Goal: Task Accomplishment & Management: Manage account settings

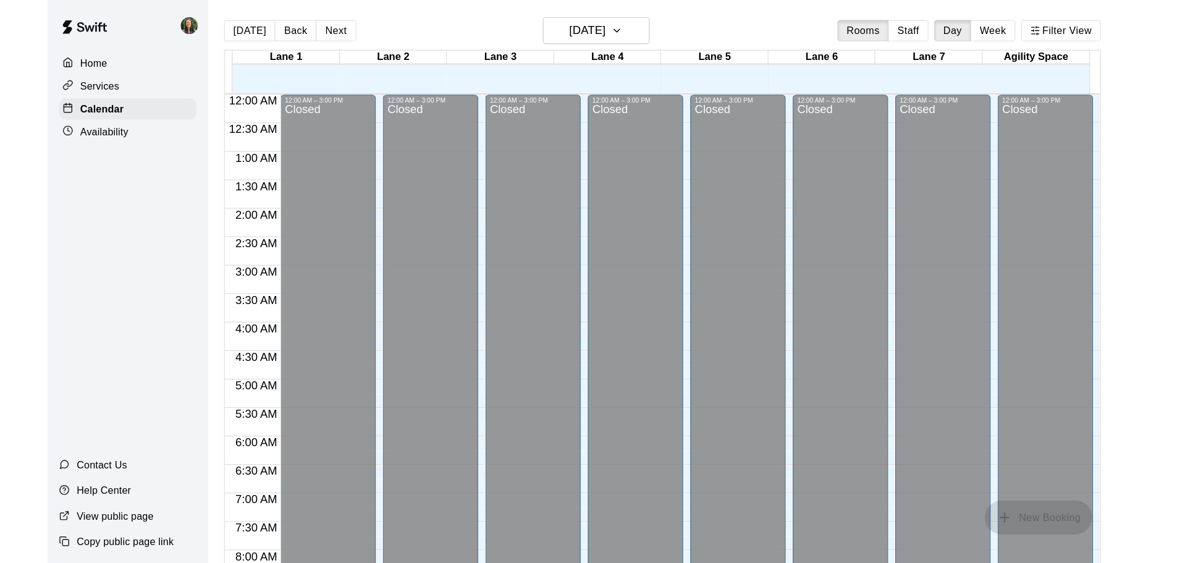
scroll to position [421, 0]
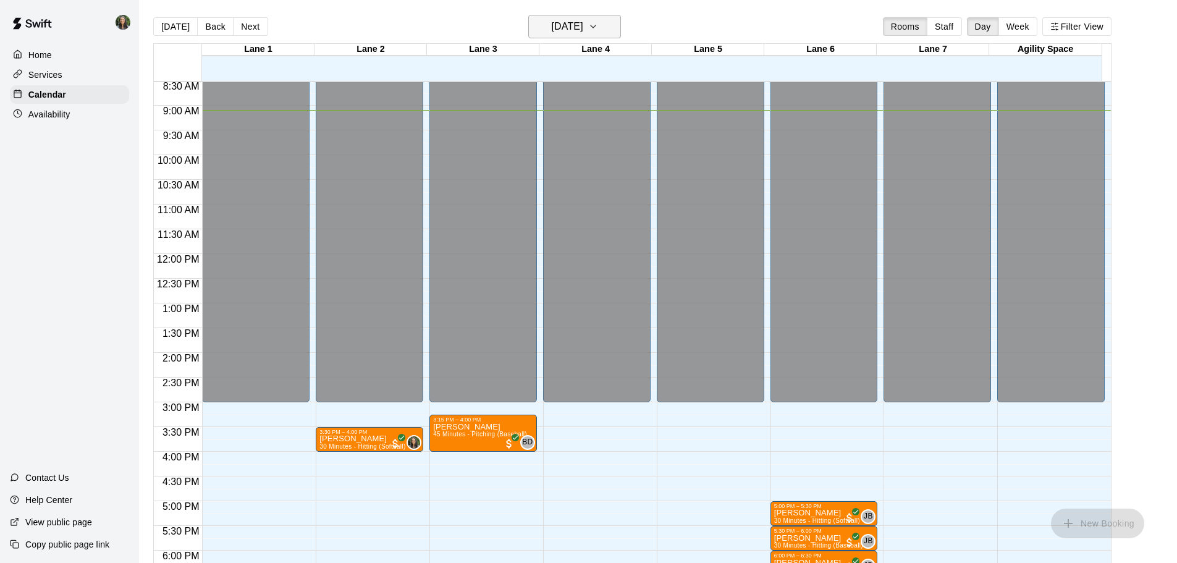
click at [583, 33] on h6 "[DATE]" at bounding box center [568, 26] width 32 height 17
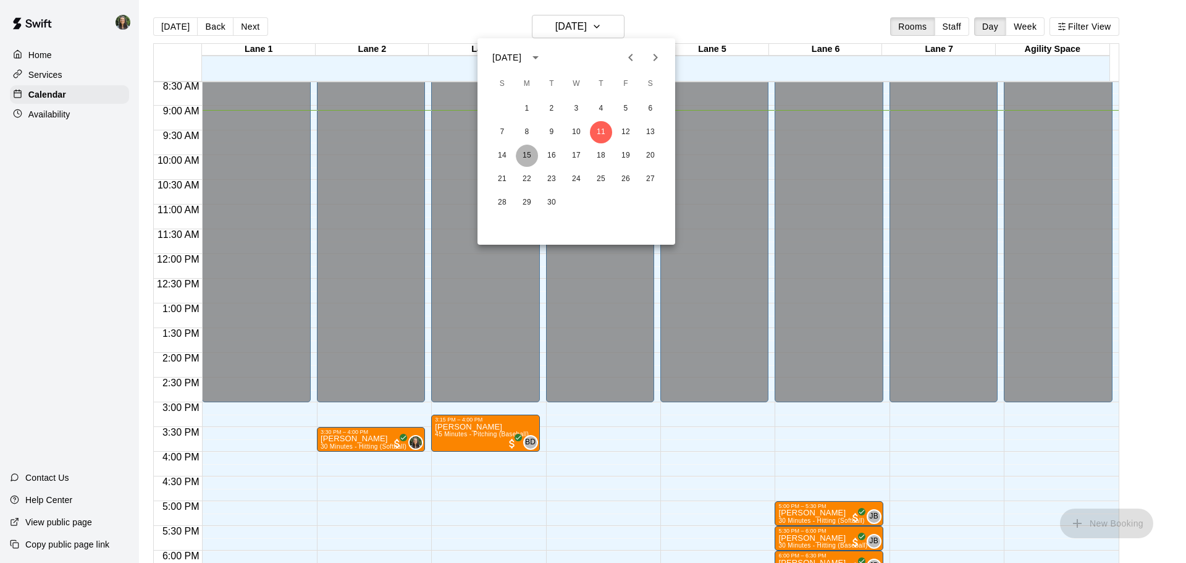
click at [533, 156] on button "15" at bounding box center [527, 156] width 22 height 22
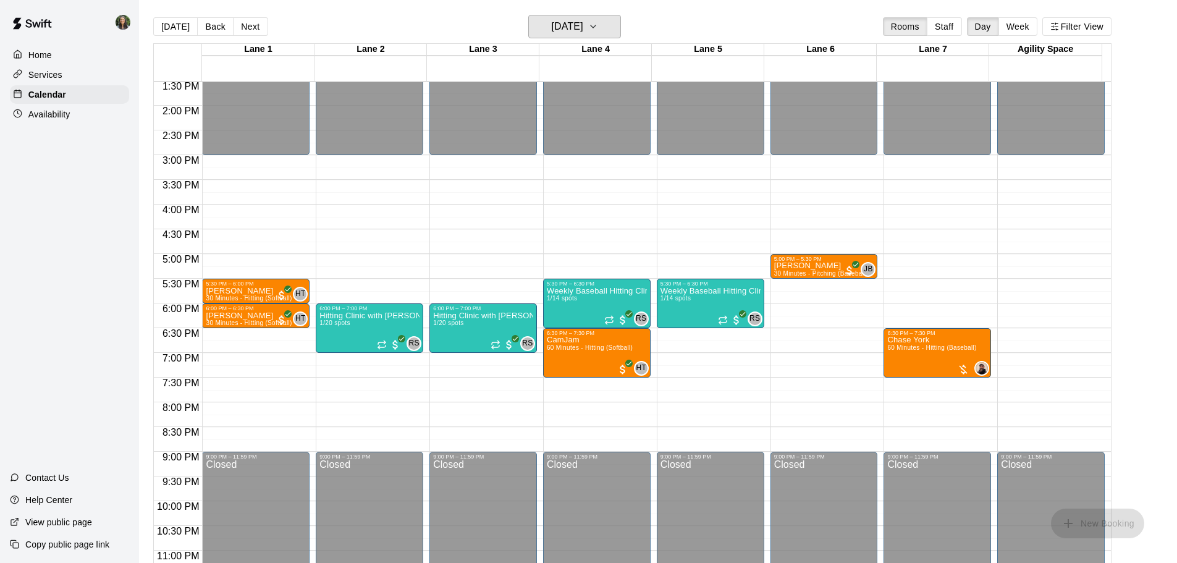
scroll to position [607, 0]
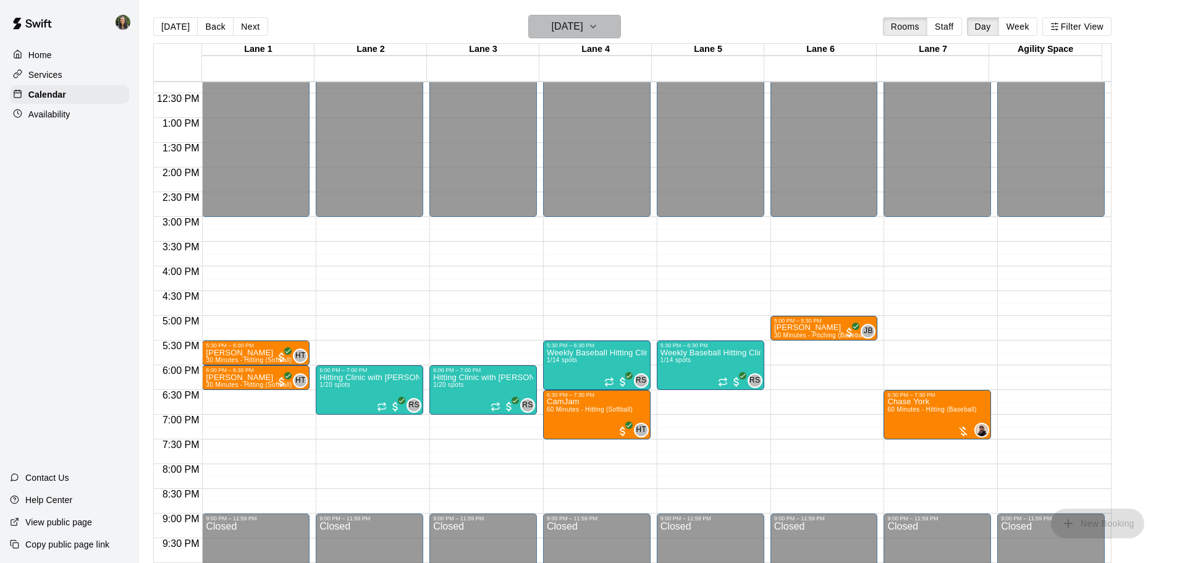
click at [567, 18] on h6 "[DATE]" at bounding box center [568, 26] width 32 height 17
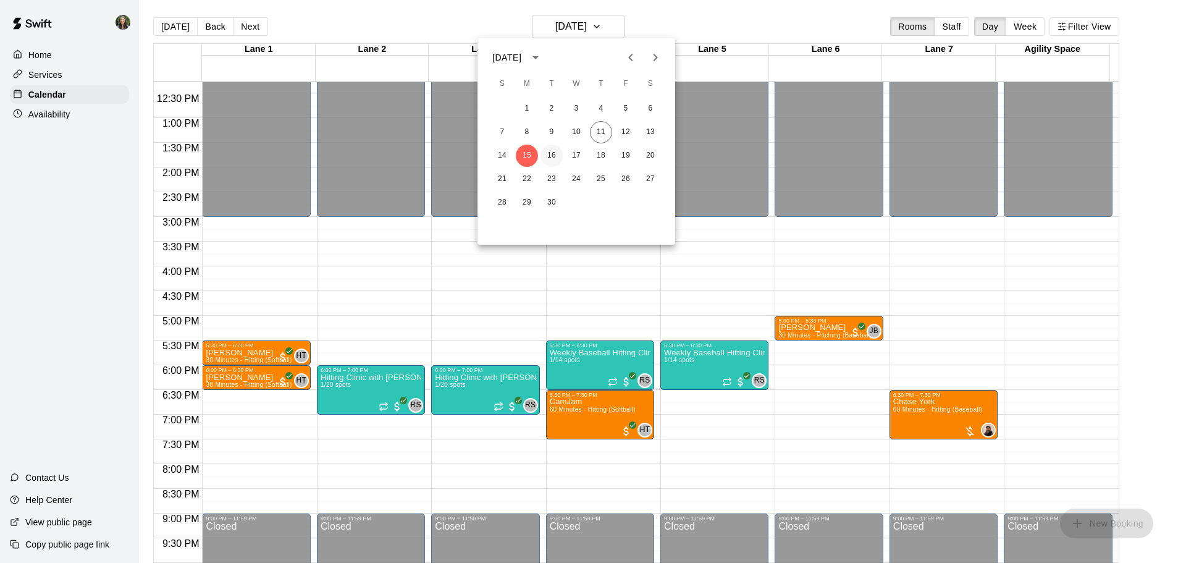
click at [552, 157] on button "16" at bounding box center [552, 156] width 22 height 22
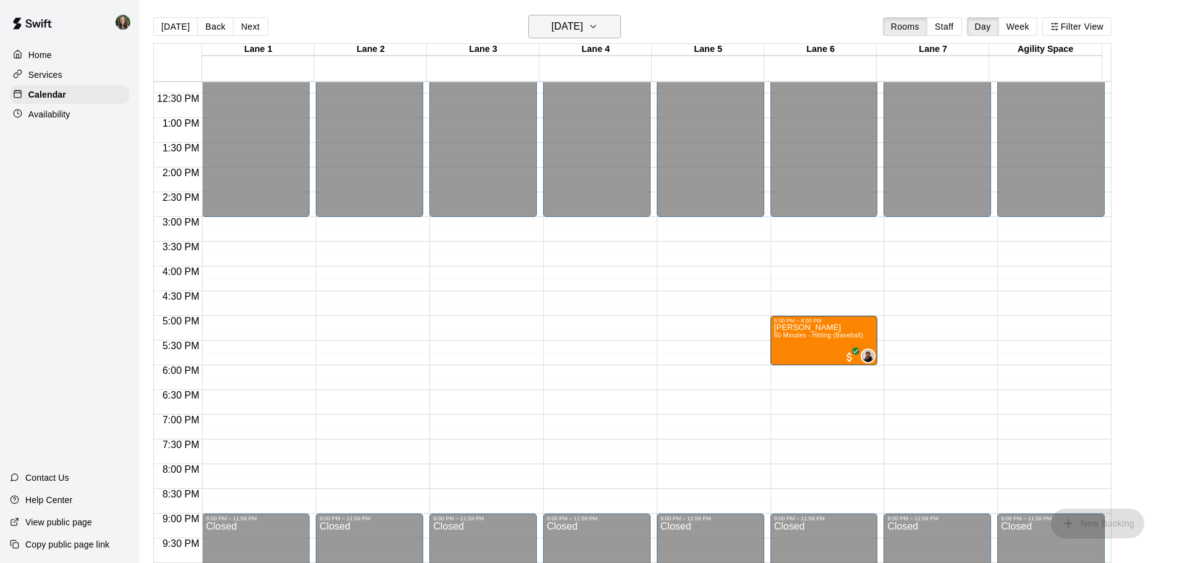
click at [578, 28] on h6 "[DATE]" at bounding box center [568, 26] width 32 height 17
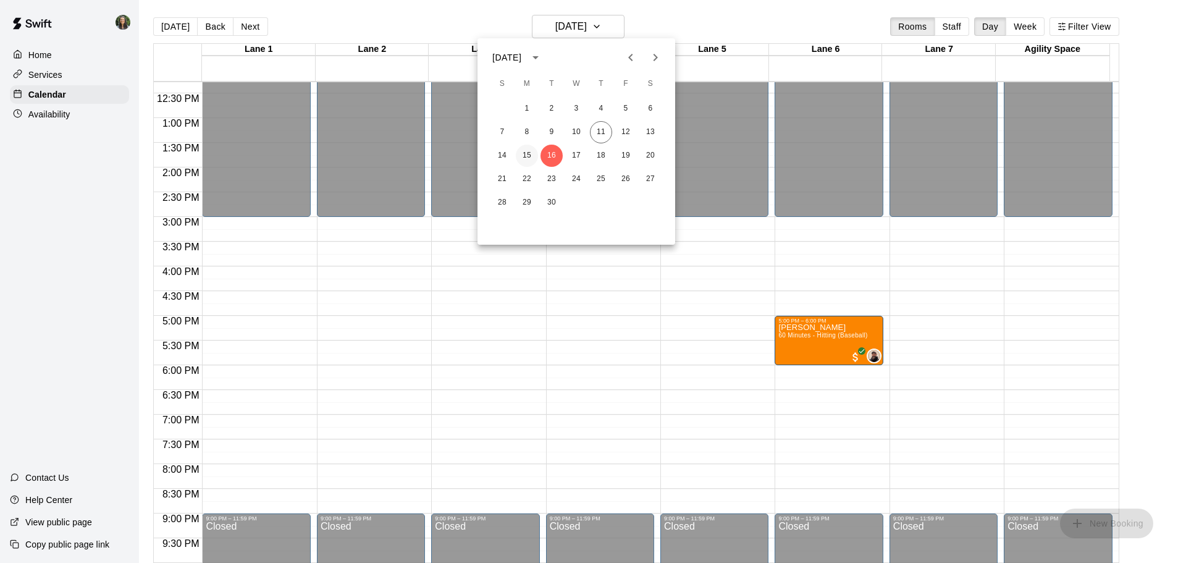
click at [530, 158] on button "15" at bounding box center [527, 156] width 22 height 22
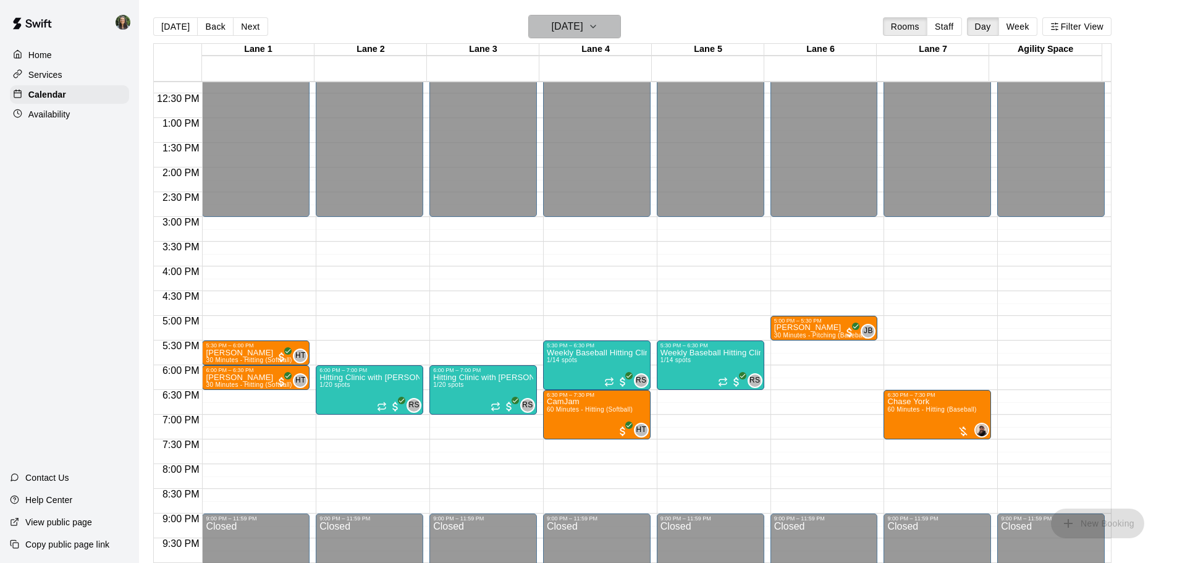
click at [598, 20] on icon "button" at bounding box center [593, 26] width 10 height 15
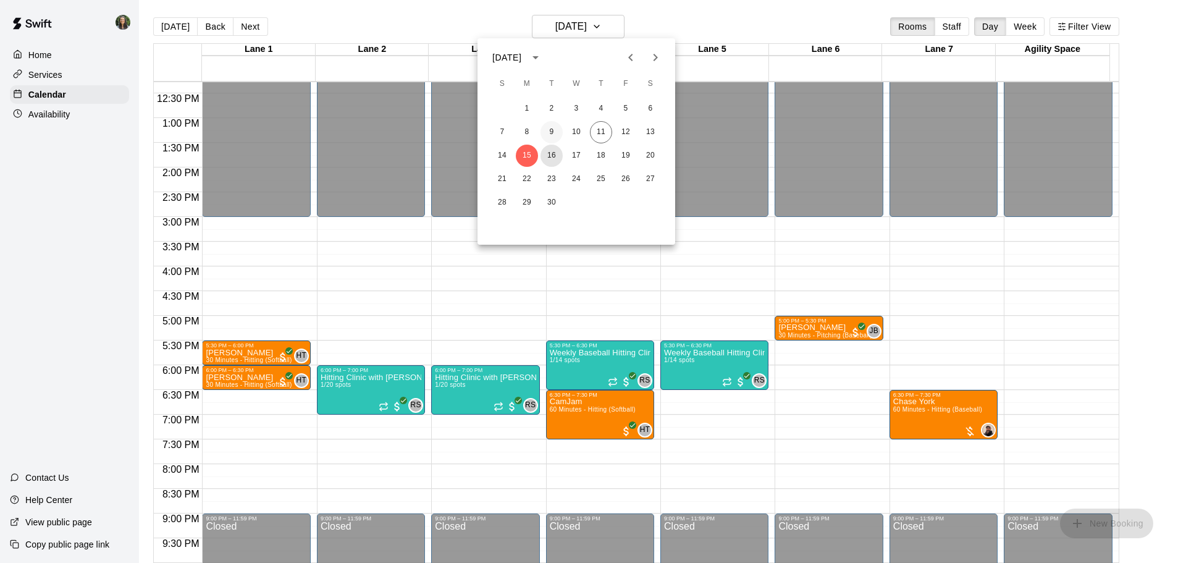
click at [555, 157] on button "16" at bounding box center [552, 156] width 22 height 22
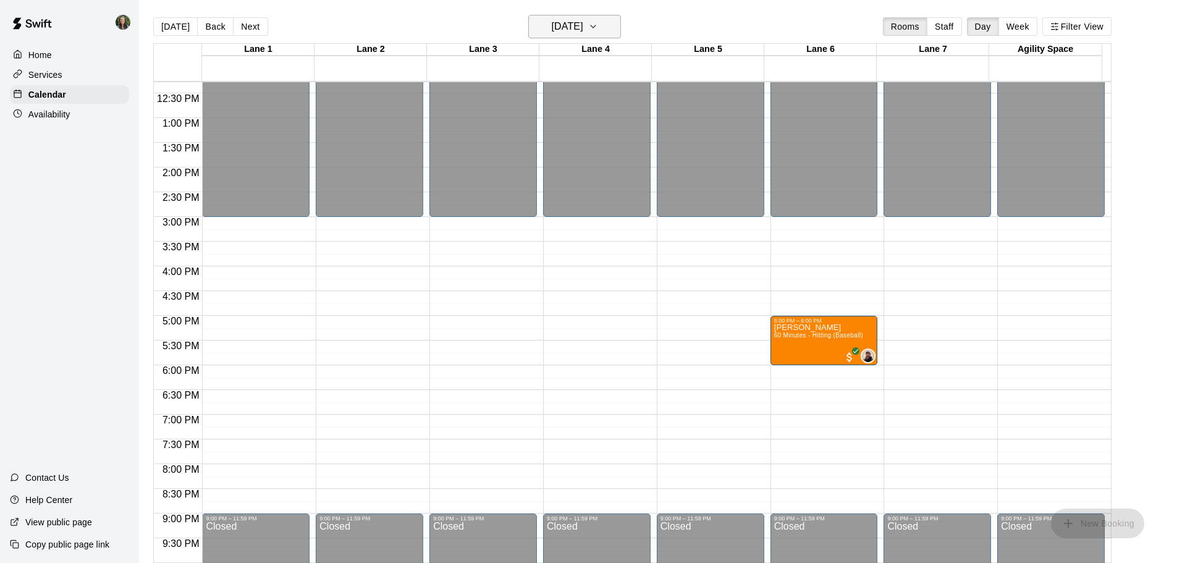
click at [574, 21] on h6 "[DATE]" at bounding box center [568, 26] width 32 height 17
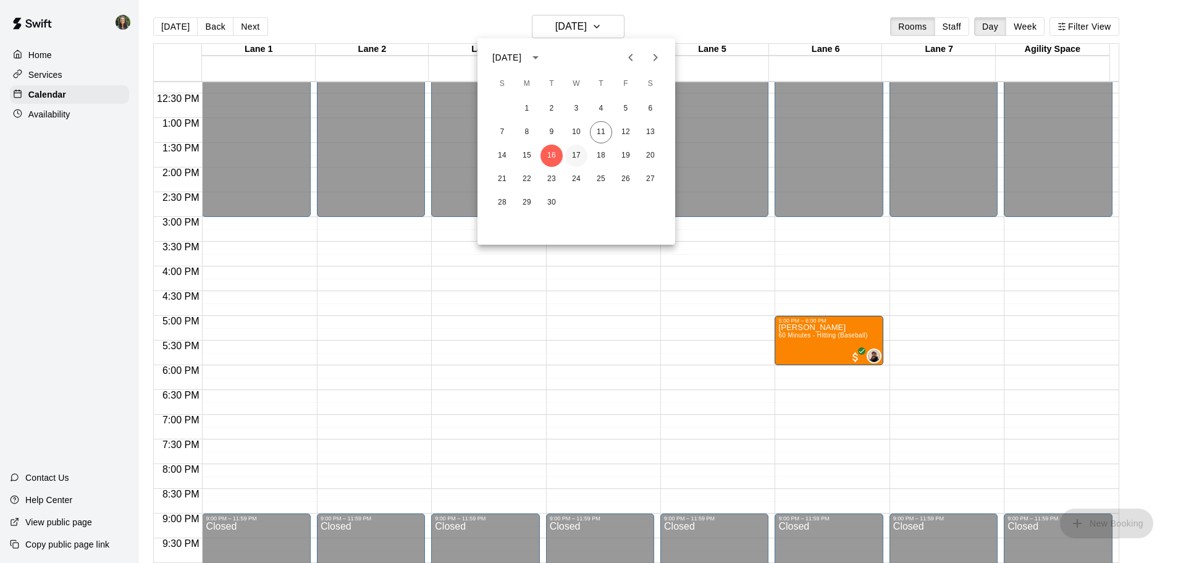
click at [577, 158] on button "17" at bounding box center [576, 156] width 22 height 22
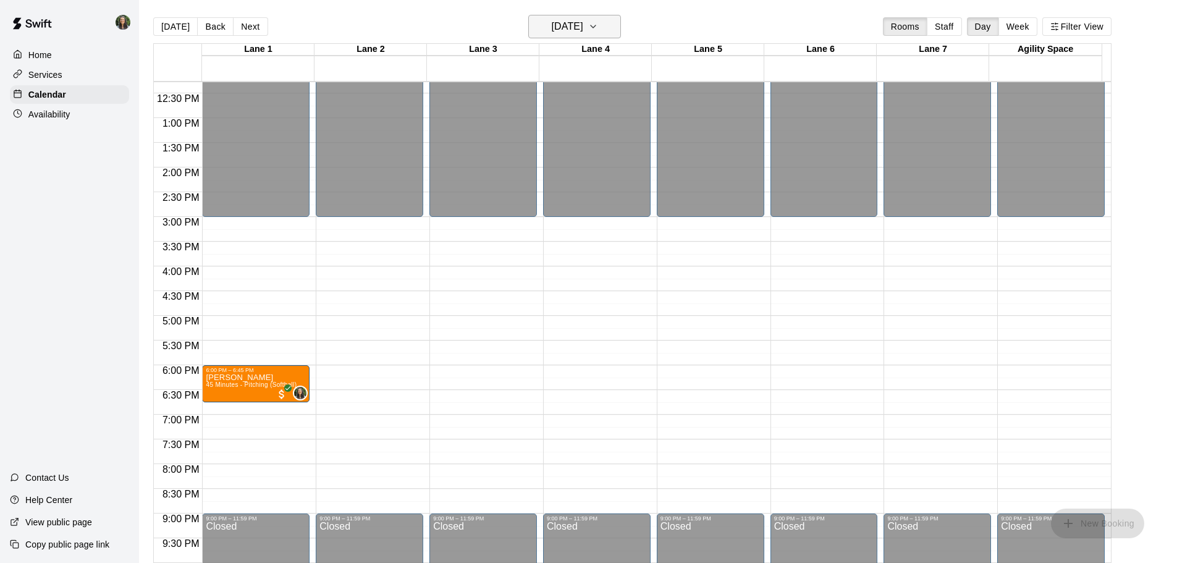
click at [583, 30] on h6 "[DATE]" at bounding box center [568, 26] width 32 height 17
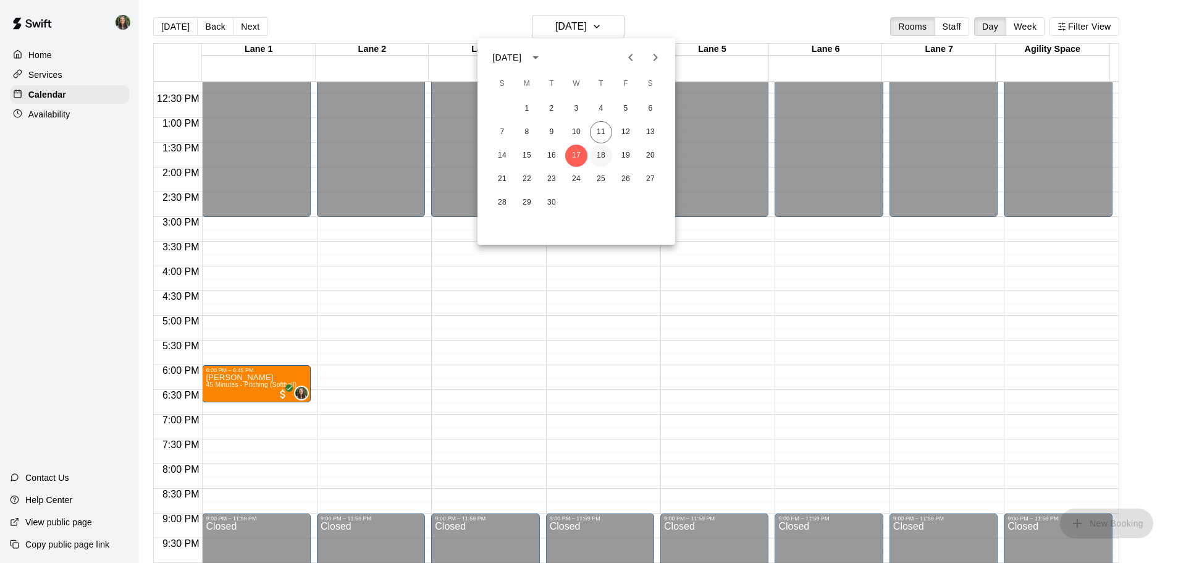
click at [601, 159] on button "18" at bounding box center [601, 156] width 22 height 22
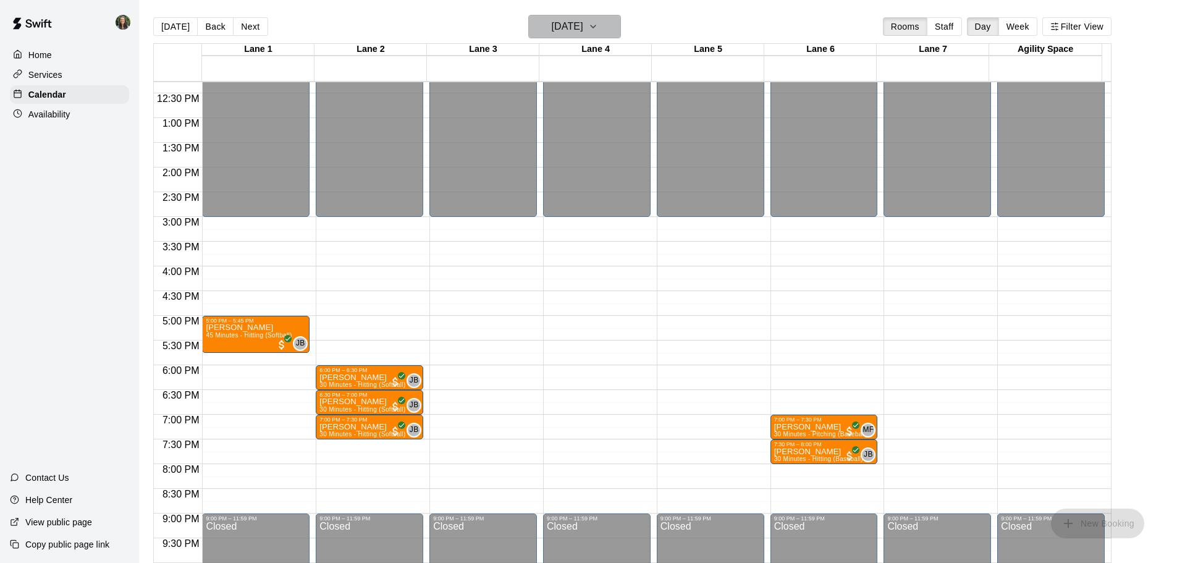
click at [583, 28] on h6 "[DATE]" at bounding box center [568, 26] width 32 height 17
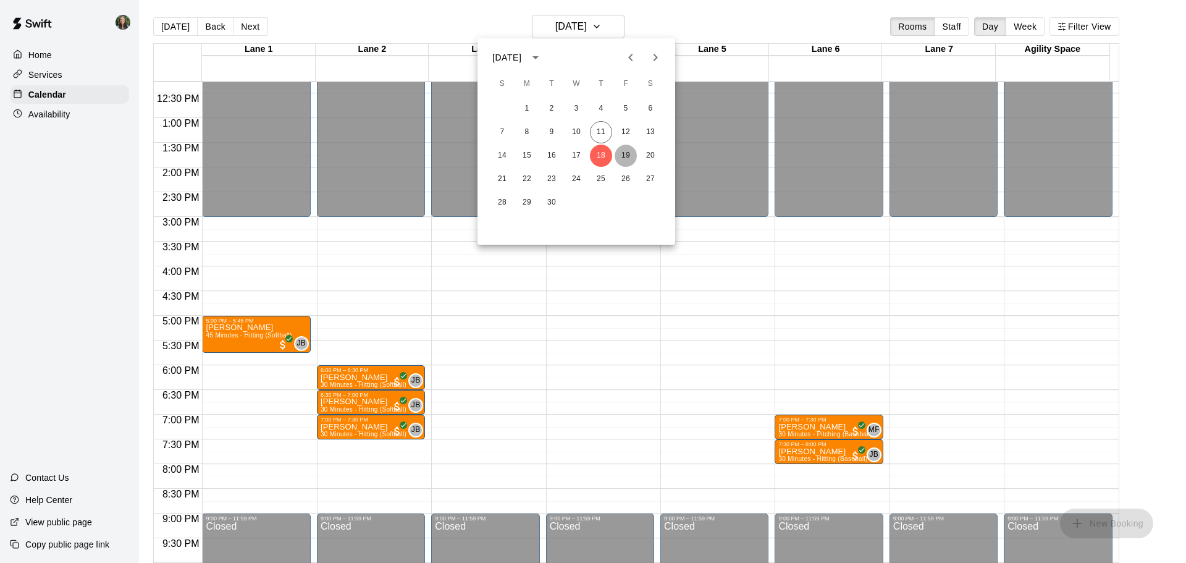
click at [623, 154] on button "19" at bounding box center [626, 156] width 22 height 22
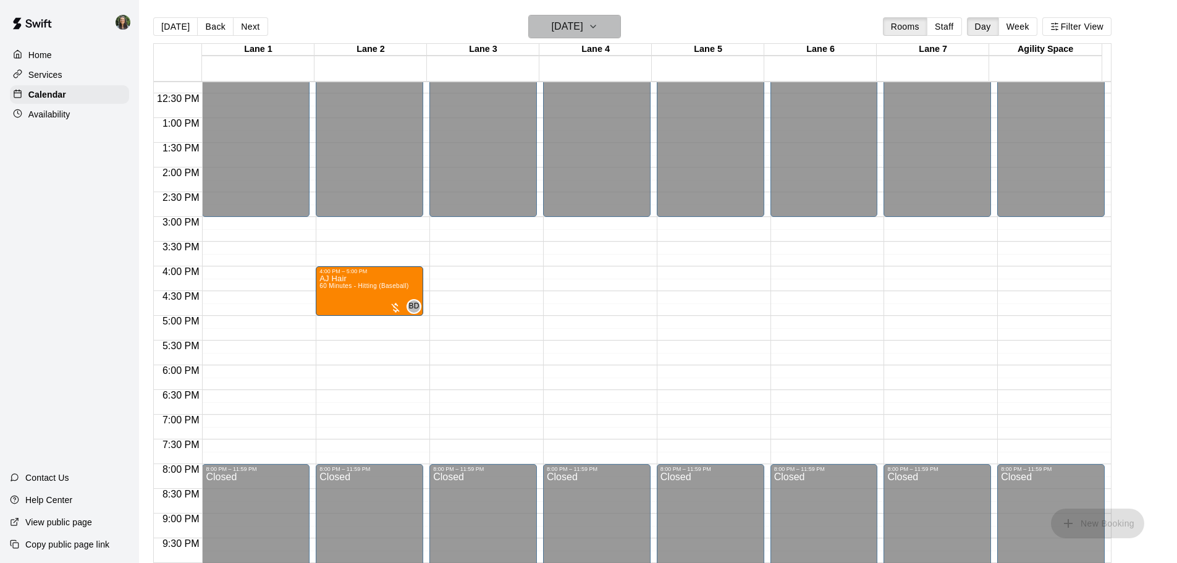
click at [581, 26] on h6 "[DATE]" at bounding box center [568, 26] width 32 height 17
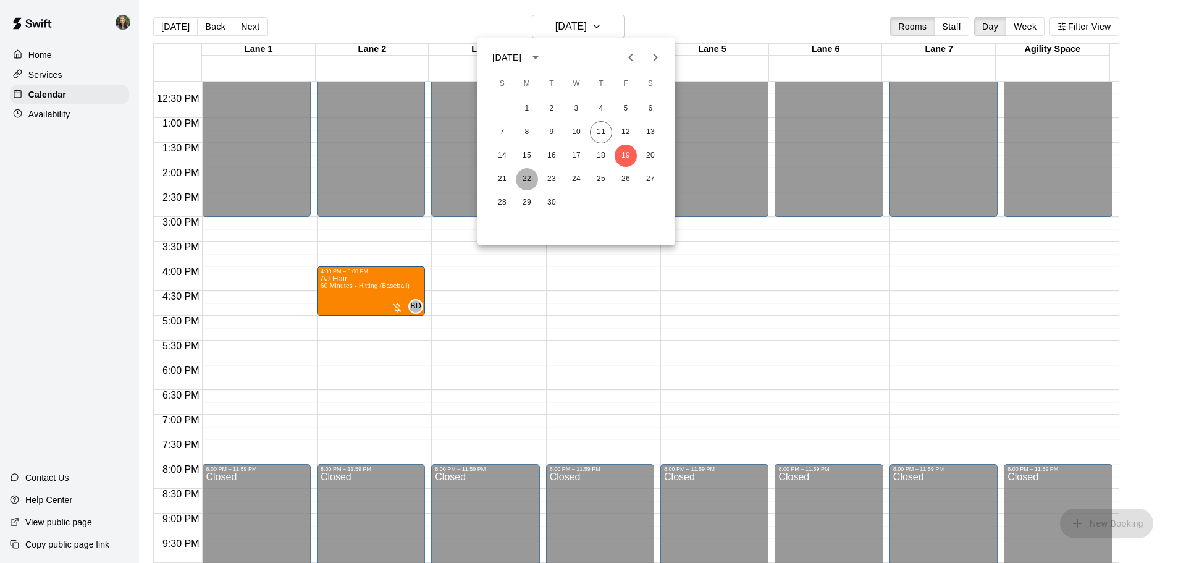
click at [526, 175] on button "22" at bounding box center [527, 179] width 22 height 22
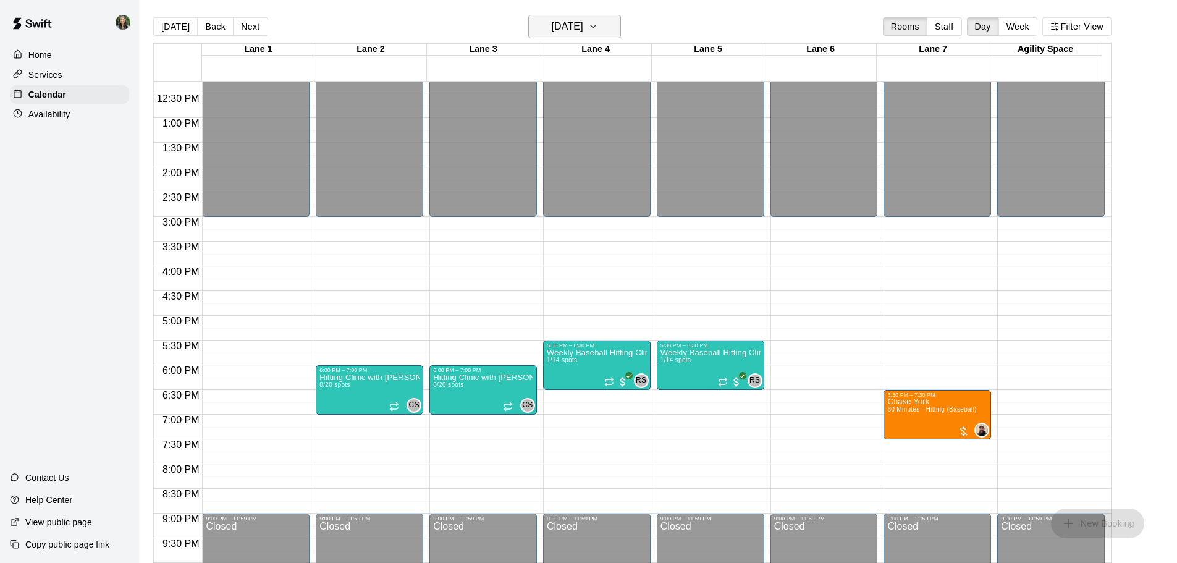
click at [580, 28] on h6 "[DATE]" at bounding box center [568, 26] width 32 height 17
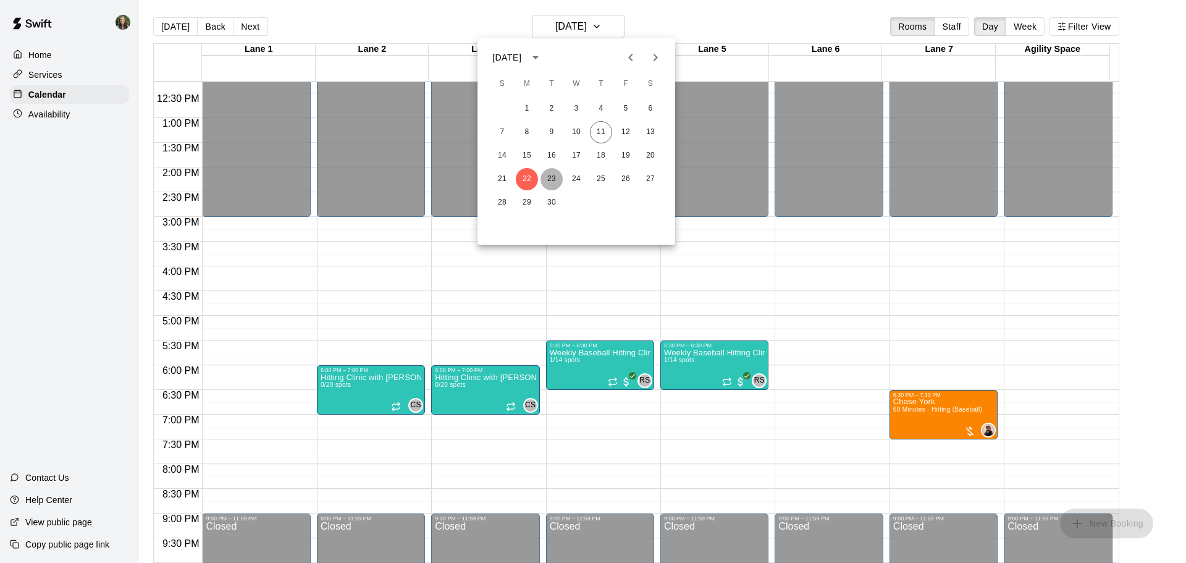
click at [546, 181] on button "23" at bounding box center [552, 179] width 22 height 22
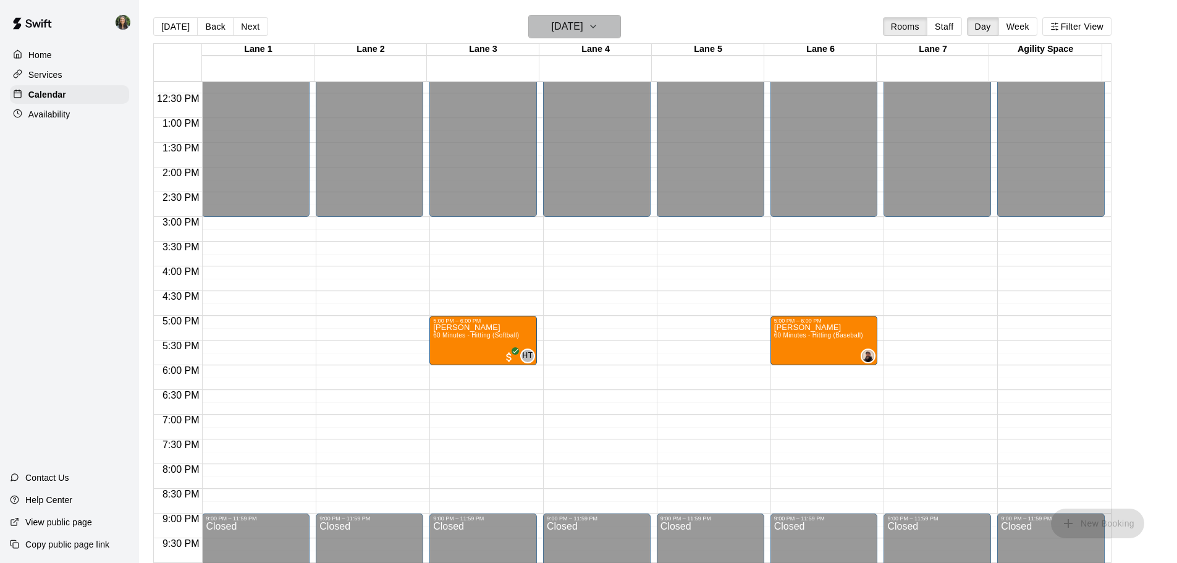
click at [580, 25] on h6 "[DATE]" at bounding box center [568, 26] width 32 height 17
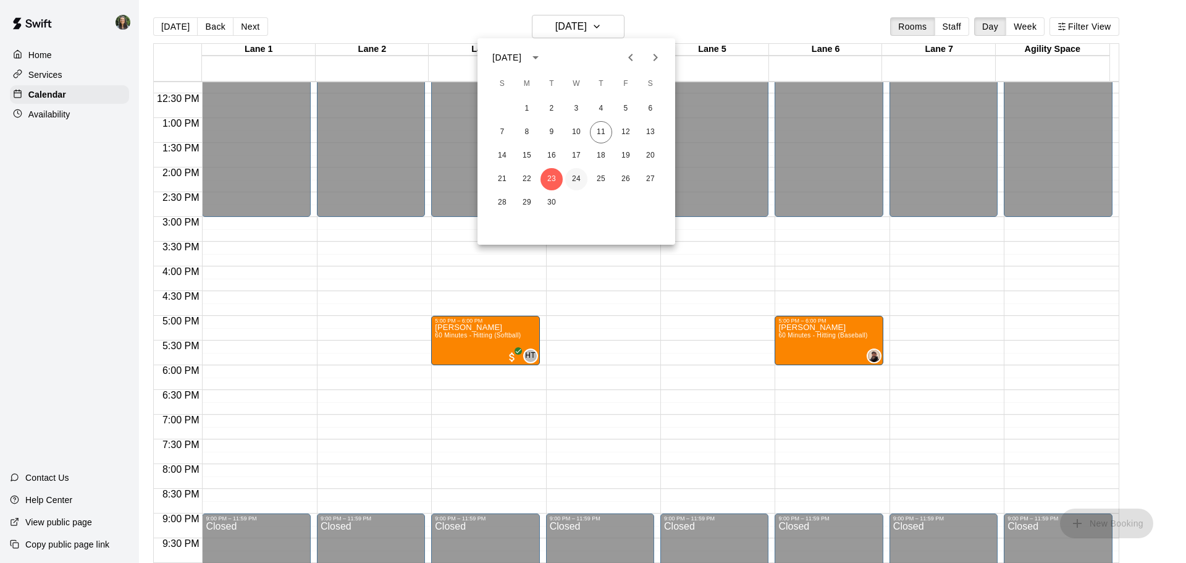
click at [578, 184] on button "24" at bounding box center [576, 179] width 22 height 22
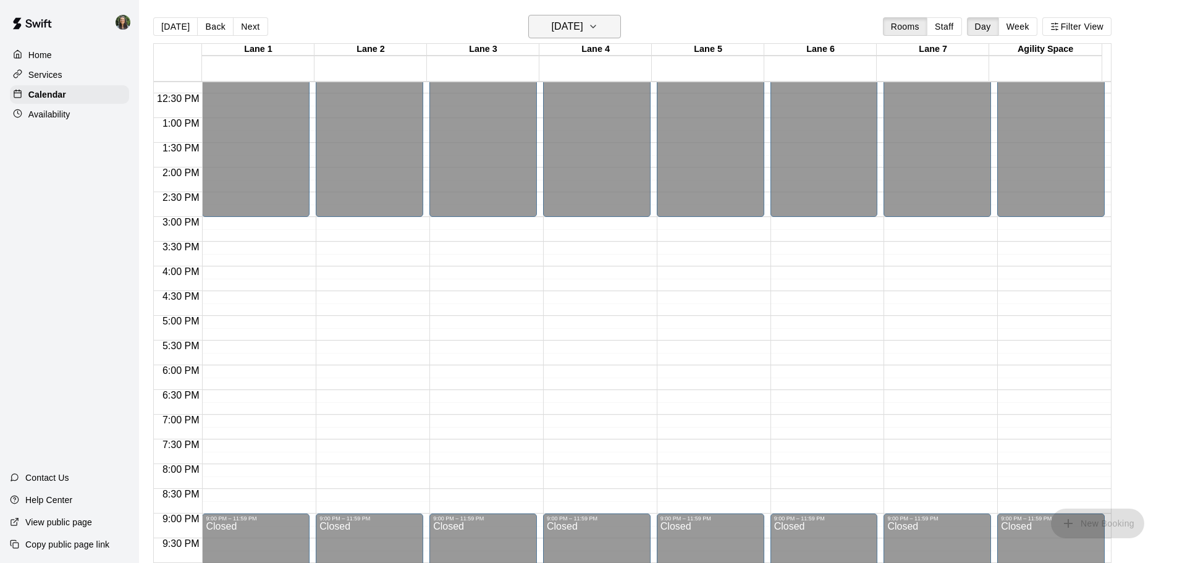
click at [580, 29] on h6 "[DATE]" at bounding box center [568, 26] width 32 height 17
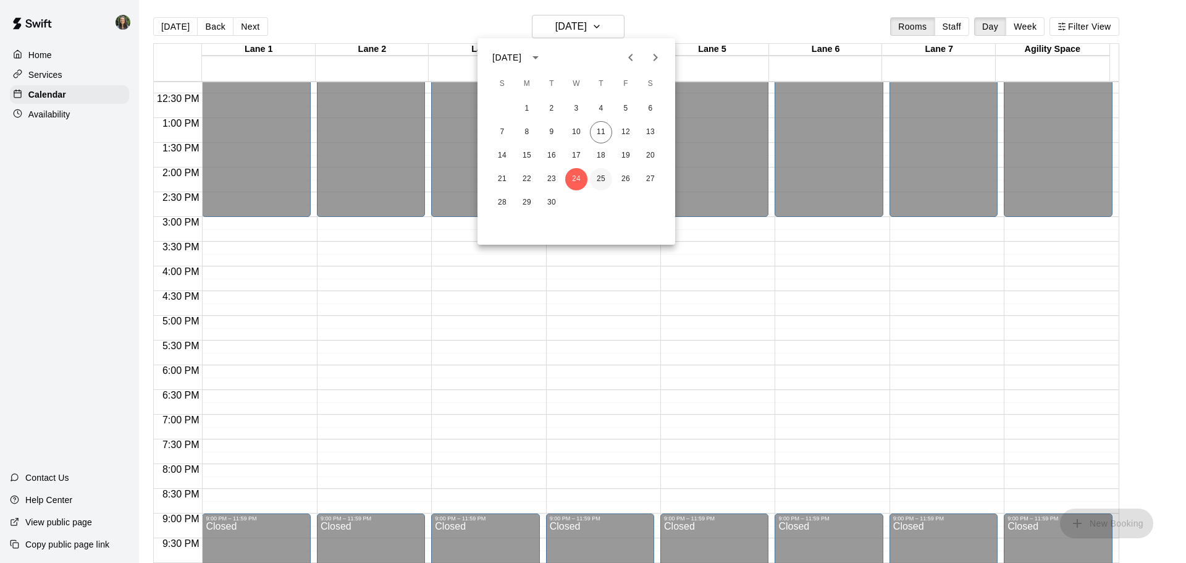
click at [599, 182] on button "25" at bounding box center [601, 179] width 22 height 22
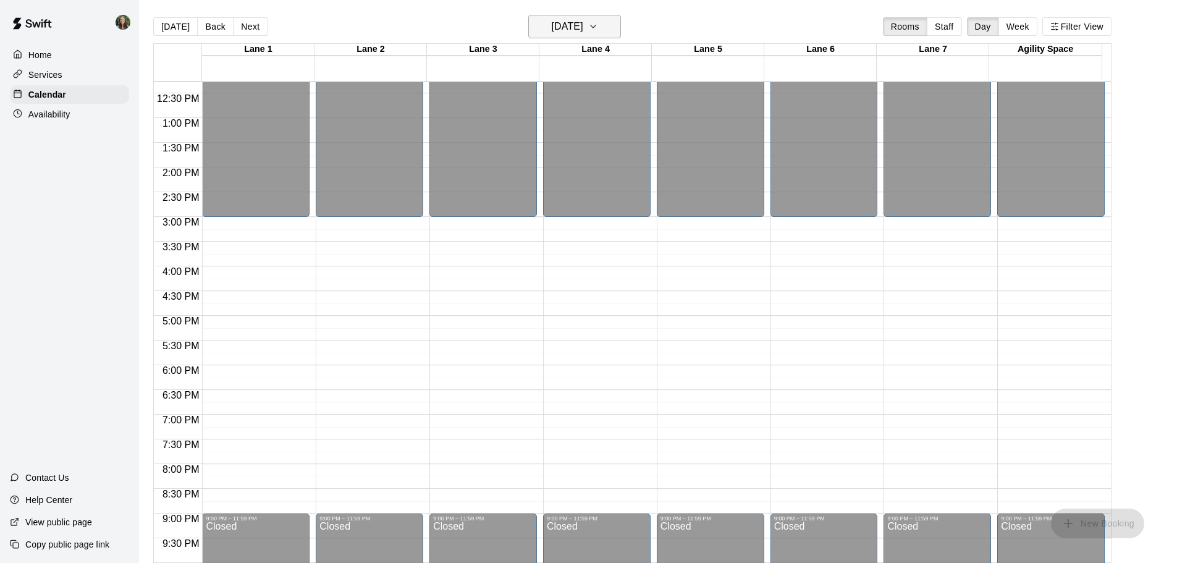
click at [583, 25] on h6 "[DATE]" at bounding box center [568, 26] width 32 height 17
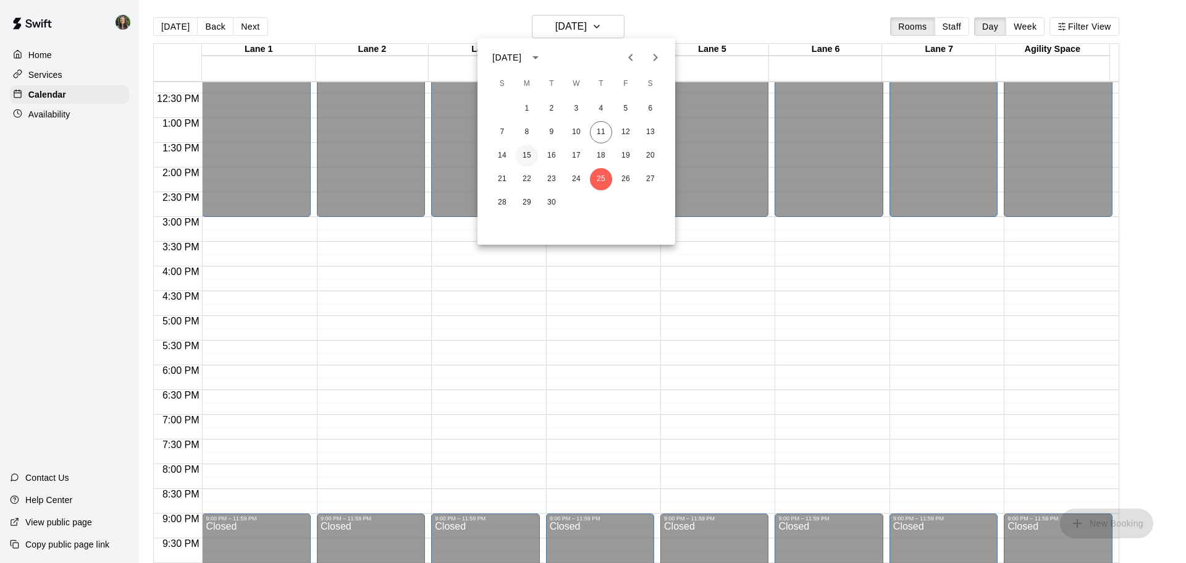
click at [531, 153] on button "15" at bounding box center [527, 156] width 22 height 22
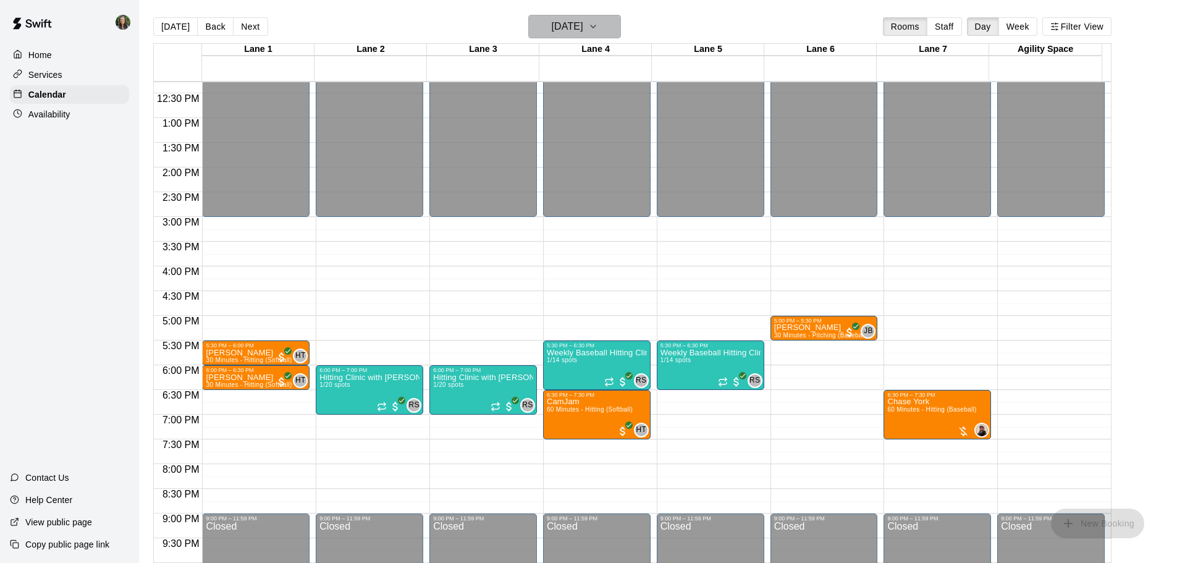
click at [563, 26] on h6 "[DATE]" at bounding box center [568, 26] width 32 height 17
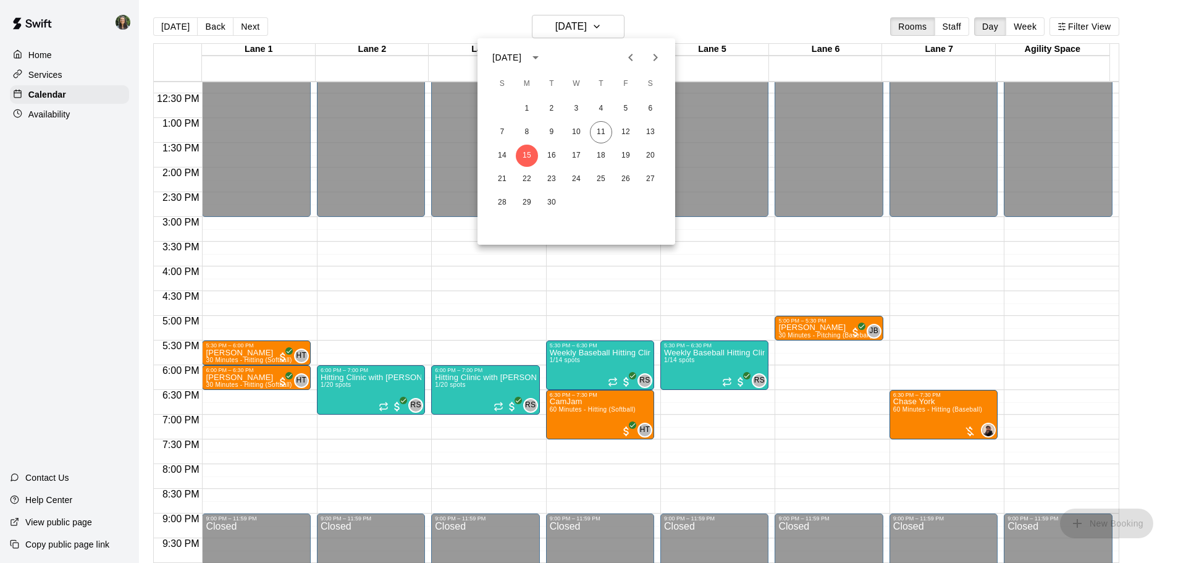
click at [59, 116] on div at bounding box center [593, 281] width 1186 height 563
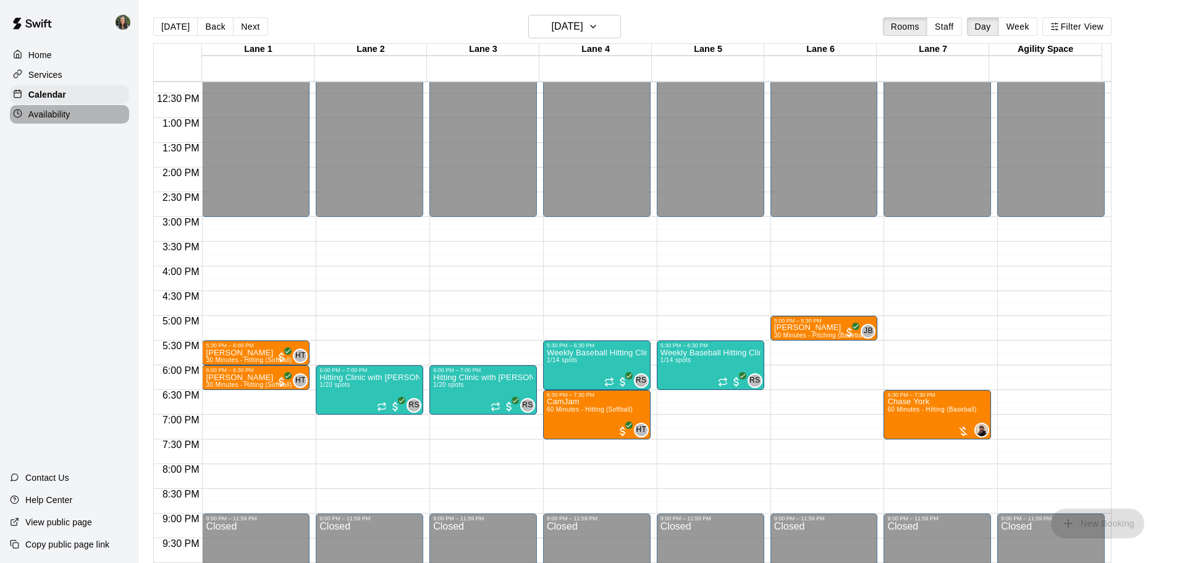
click at [59, 116] on p "Availability" at bounding box center [49, 114] width 42 height 12
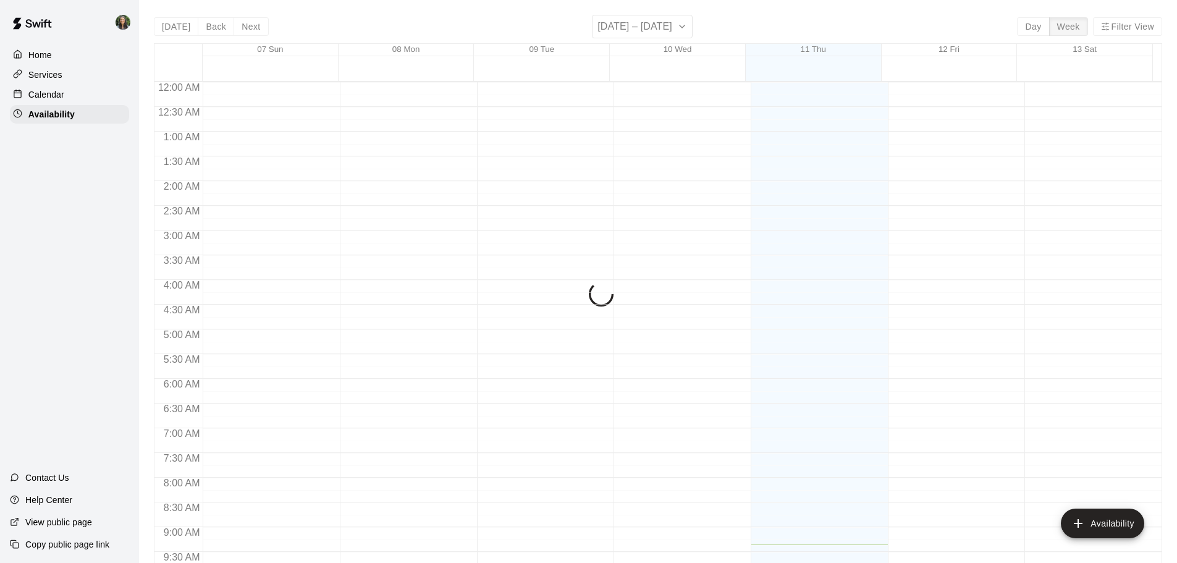
scroll to position [462, 0]
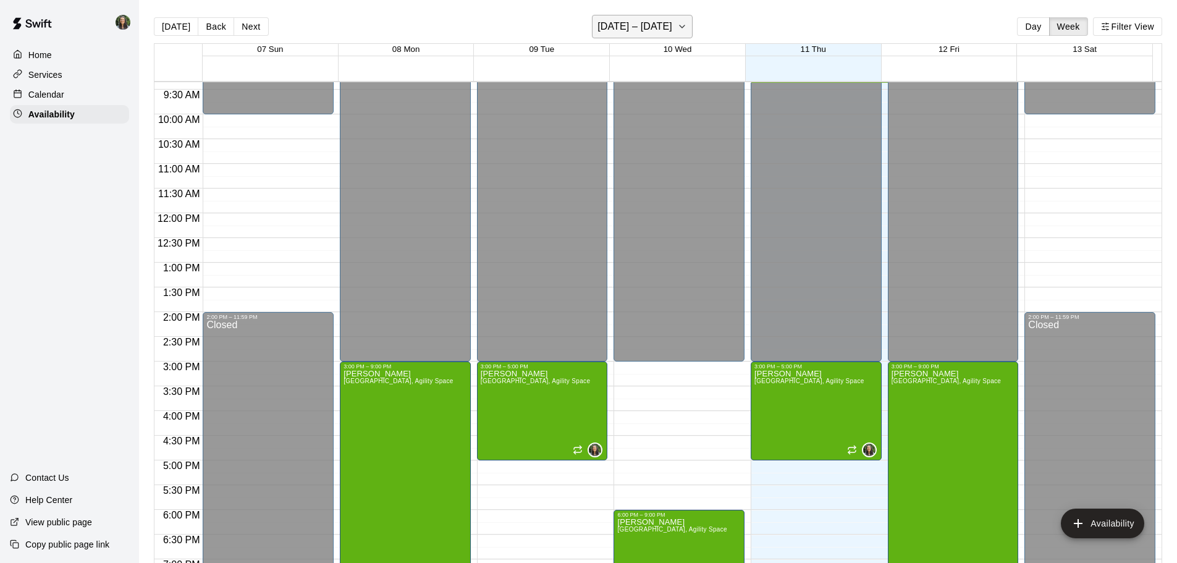
click at [683, 24] on icon "button" at bounding box center [682, 26] width 10 height 15
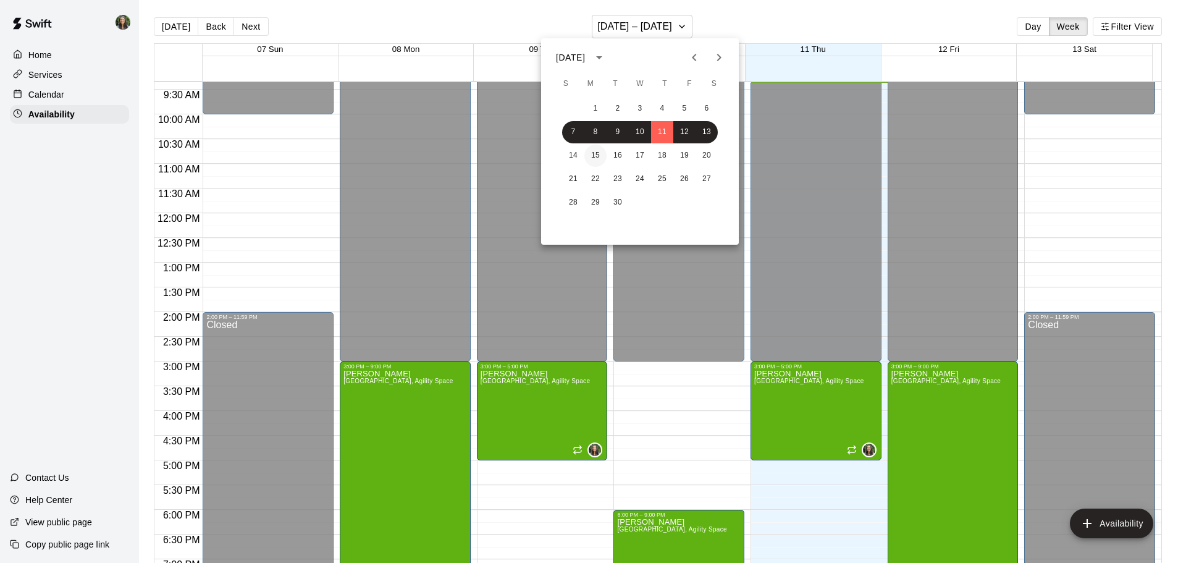
click at [597, 157] on button "15" at bounding box center [595, 156] width 22 height 22
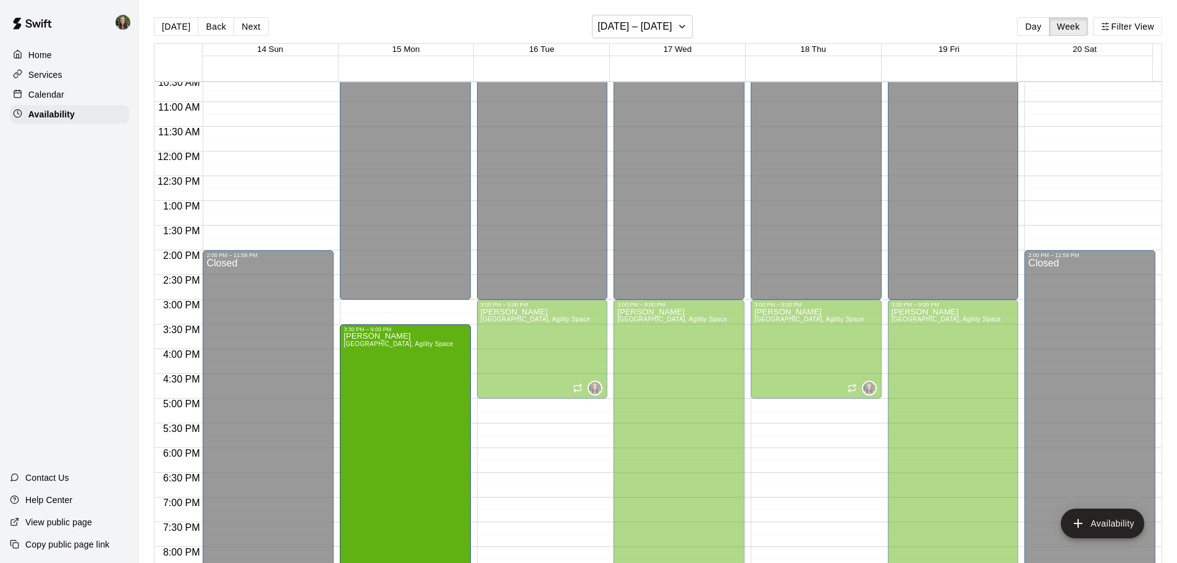
scroll to position [542, 0]
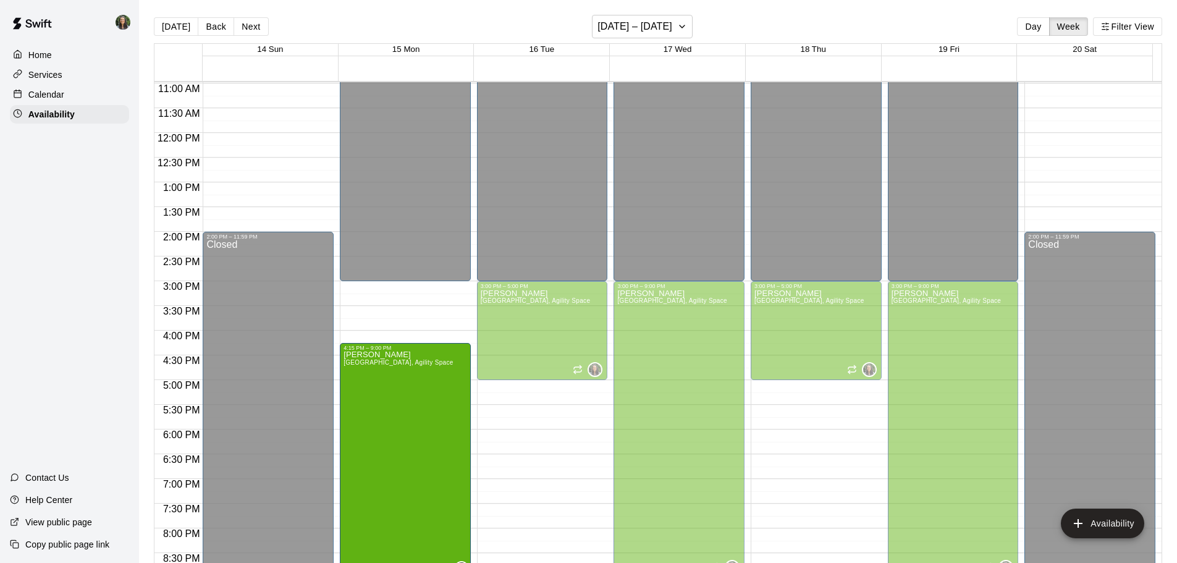
drag, startPoint x: 401, startPoint y: 302, endPoint x: 398, endPoint y: 345, distance: 43.4
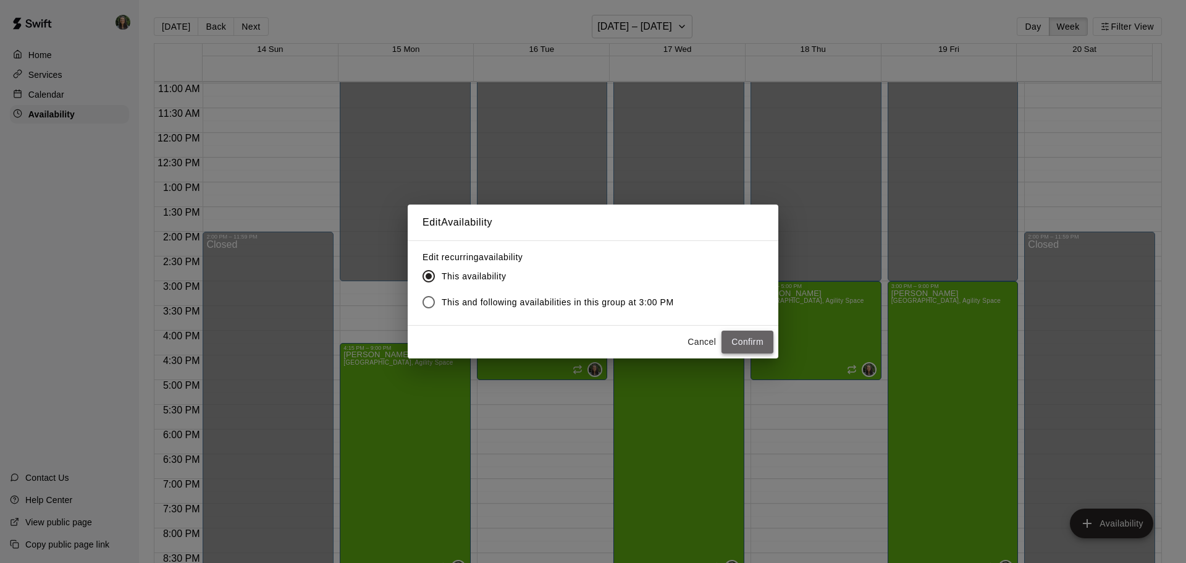
click at [753, 345] on button "Confirm" at bounding box center [748, 342] width 52 height 23
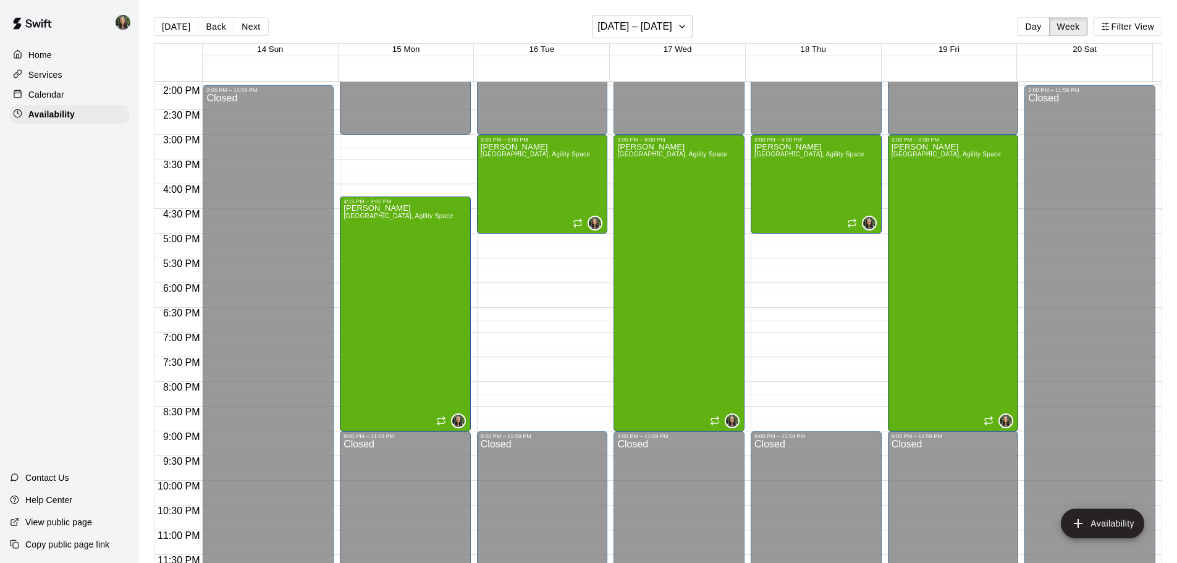
scroll to position [692, 0]
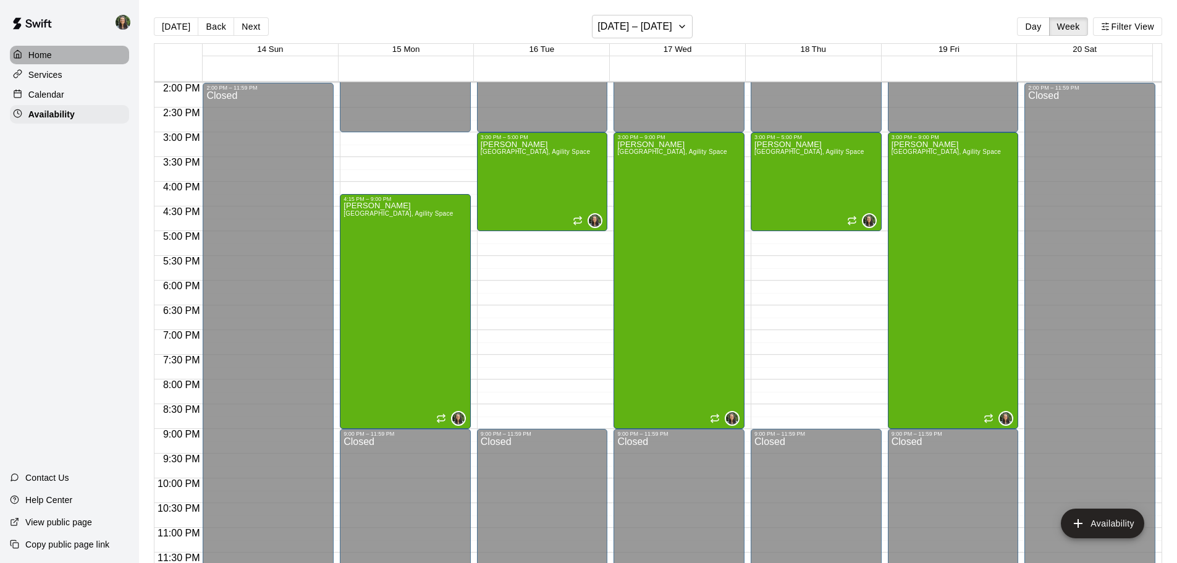
click at [34, 52] on p "Home" at bounding box center [39, 55] width 23 height 12
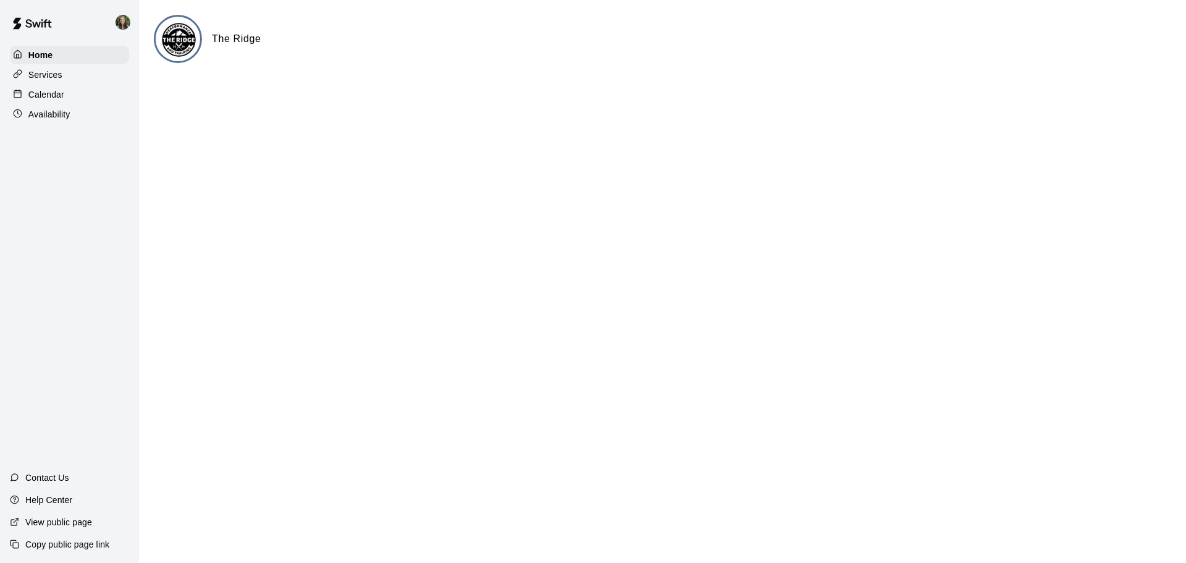
click at [81, 104] on div "Calendar" at bounding box center [69, 94] width 119 height 19
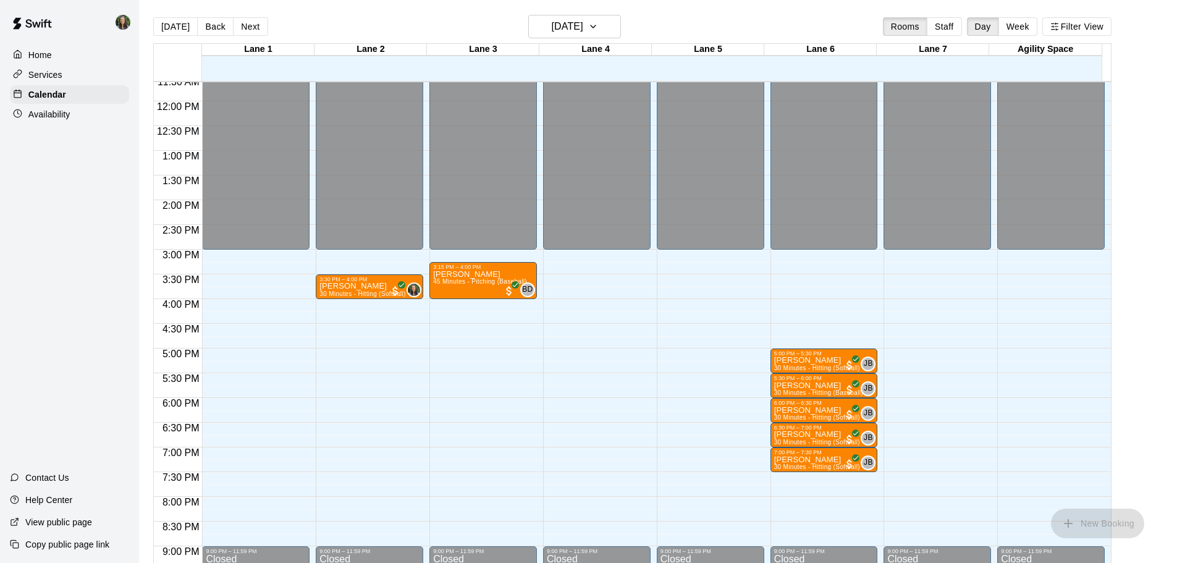
scroll to position [586, 0]
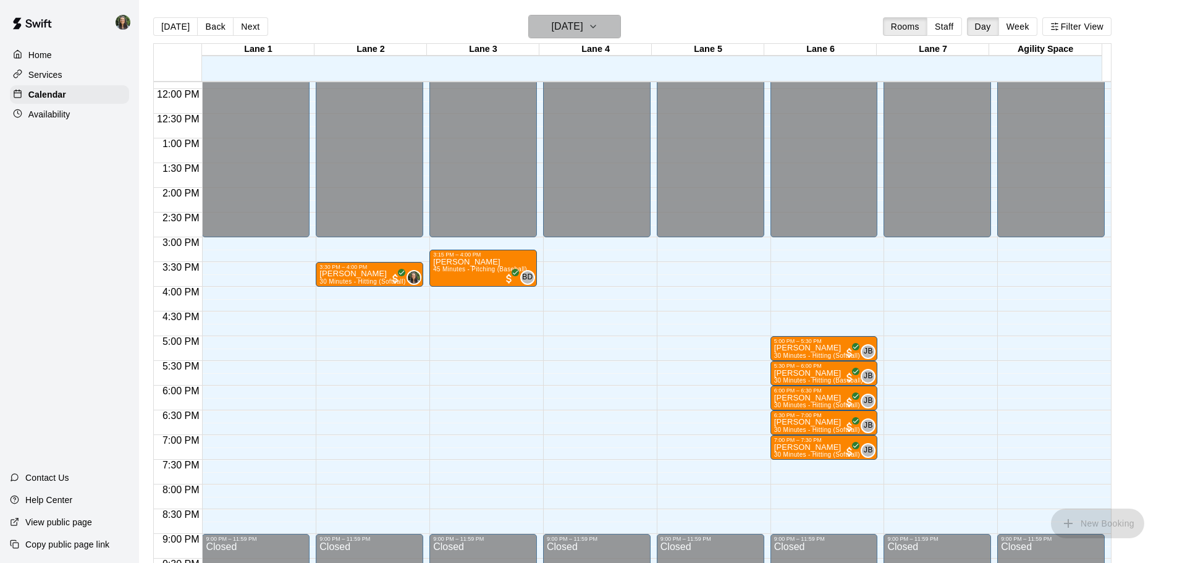
click at [583, 18] on h6 "[DATE]" at bounding box center [568, 26] width 32 height 17
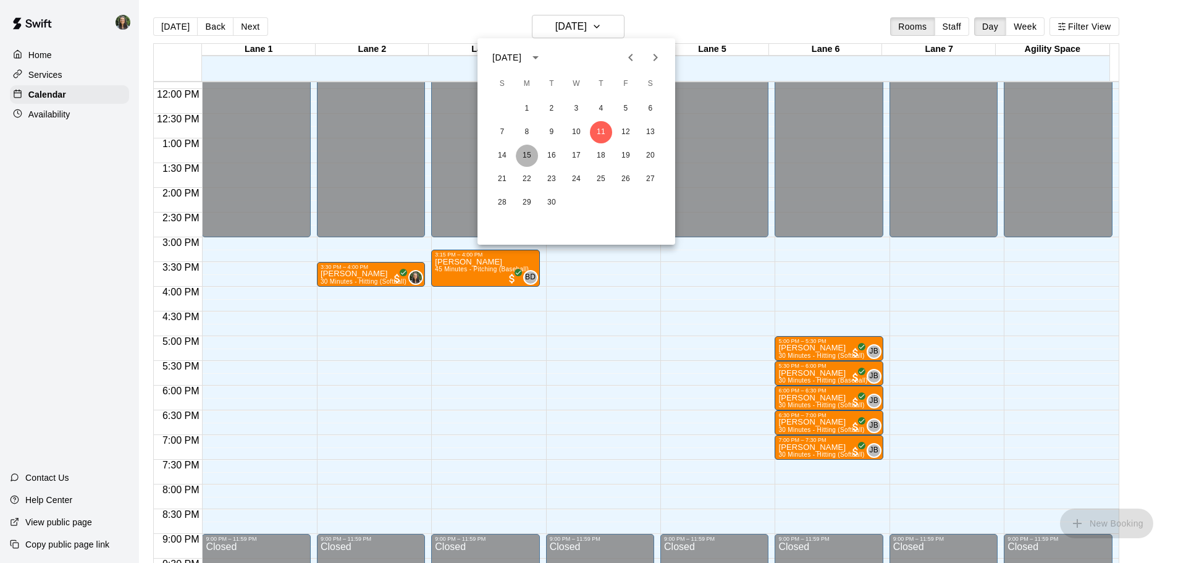
click at [519, 156] on button "15" at bounding box center [527, 156] width 22 height 22
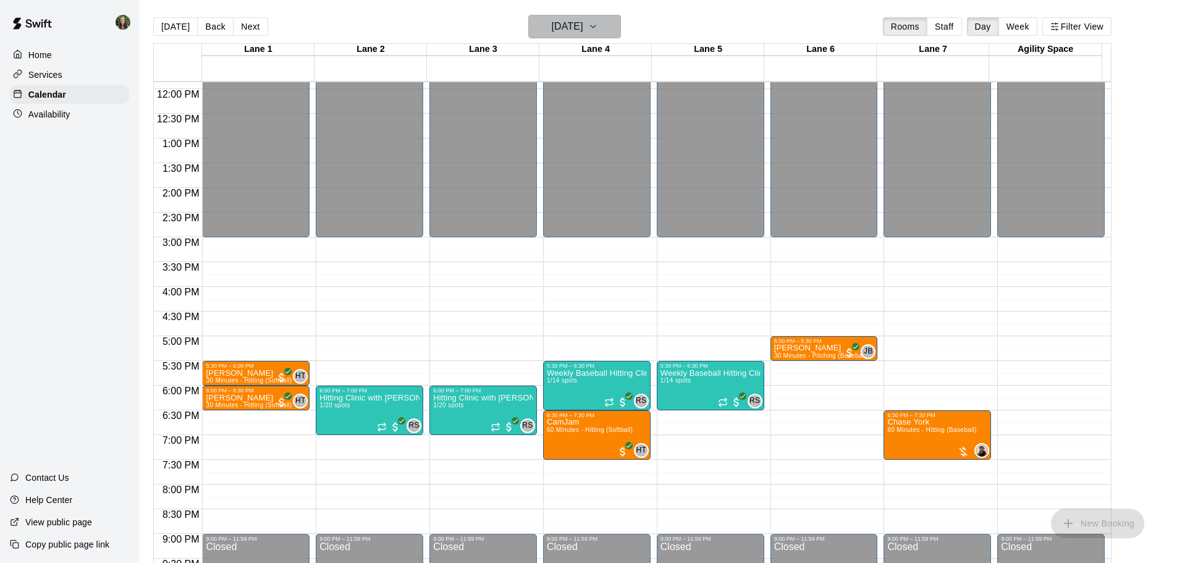
click at [561, 25] on h6 "[DATE]" at bounding box center [568, 26] width 32 height 17
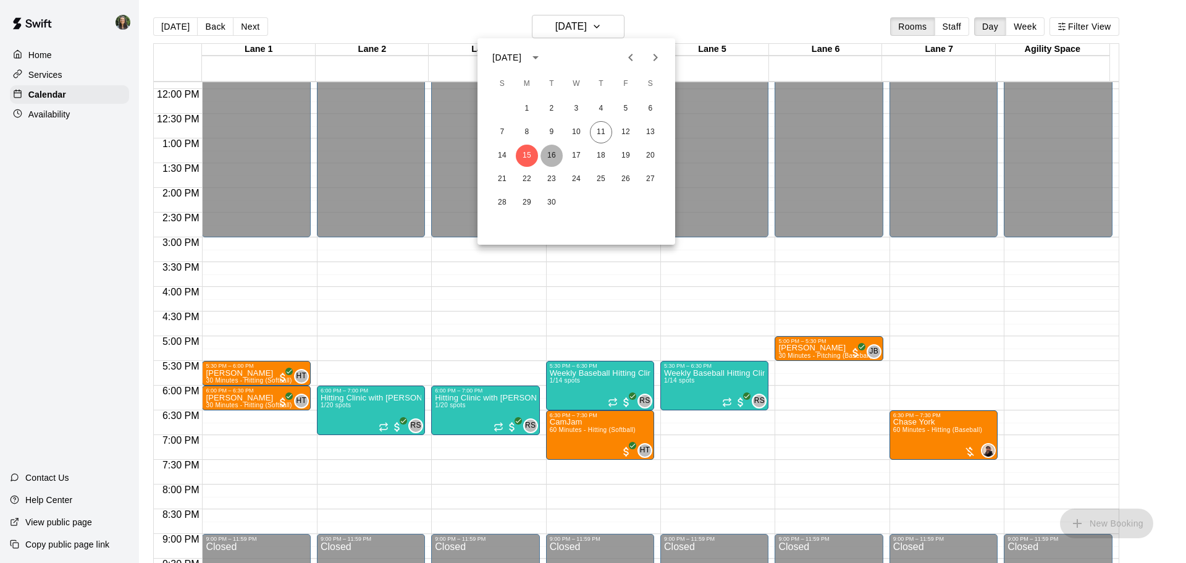
click at [560, 156] on button "16" at bounding box center [552, 156] width 22 height 22
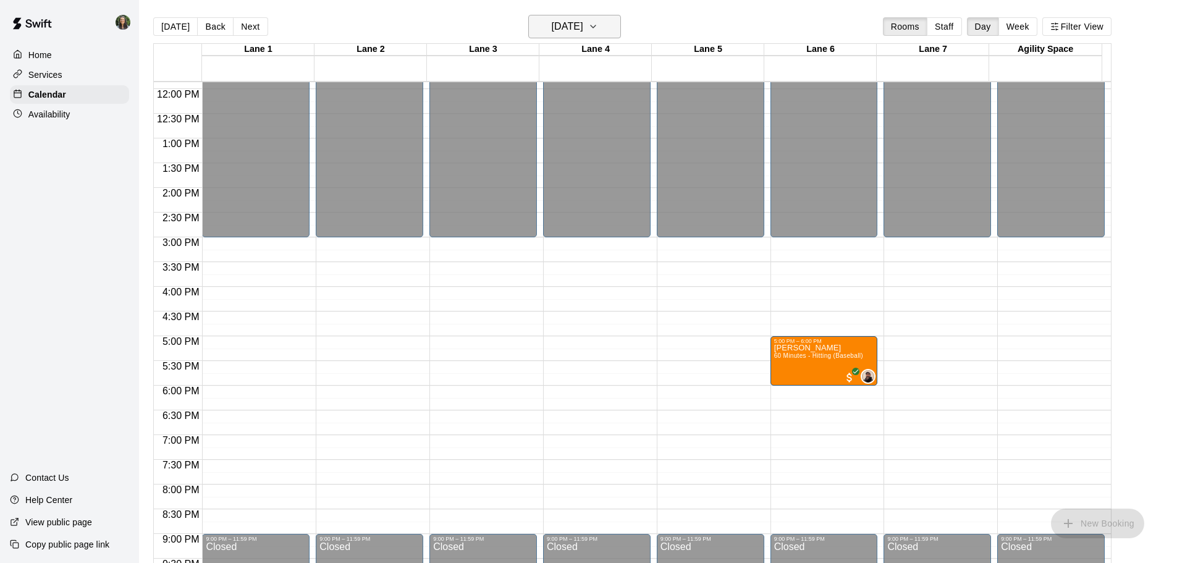
click at [583, 25] on h6 "[DATE]" at bounding box center [568, 26] width 32 height 17
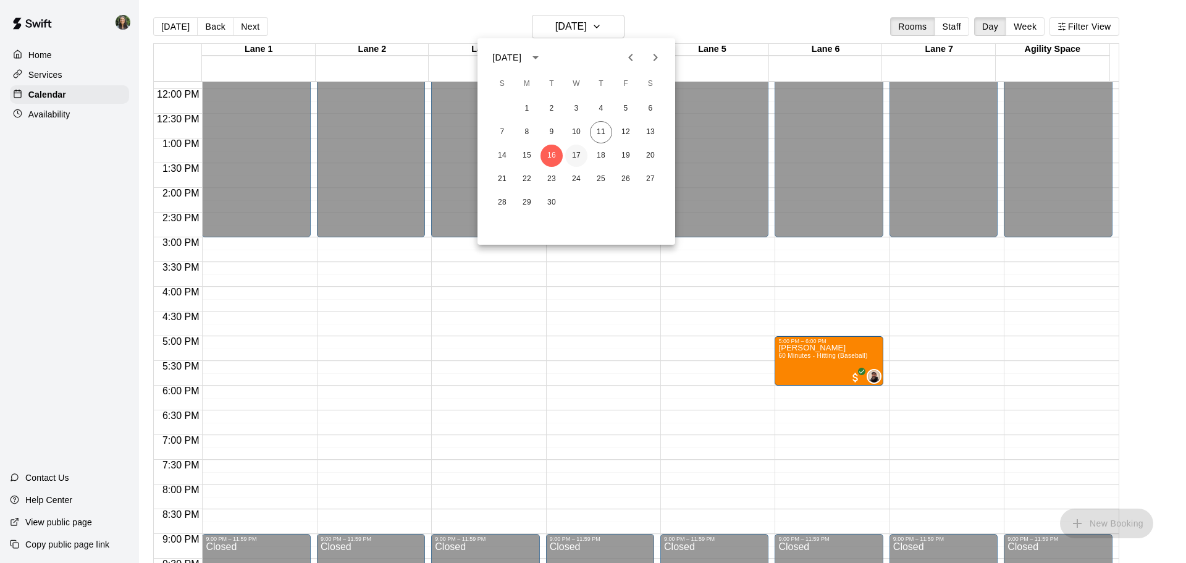
click at [580, 158] on button "17" at bounding box center [576, 156] width 22 height 22
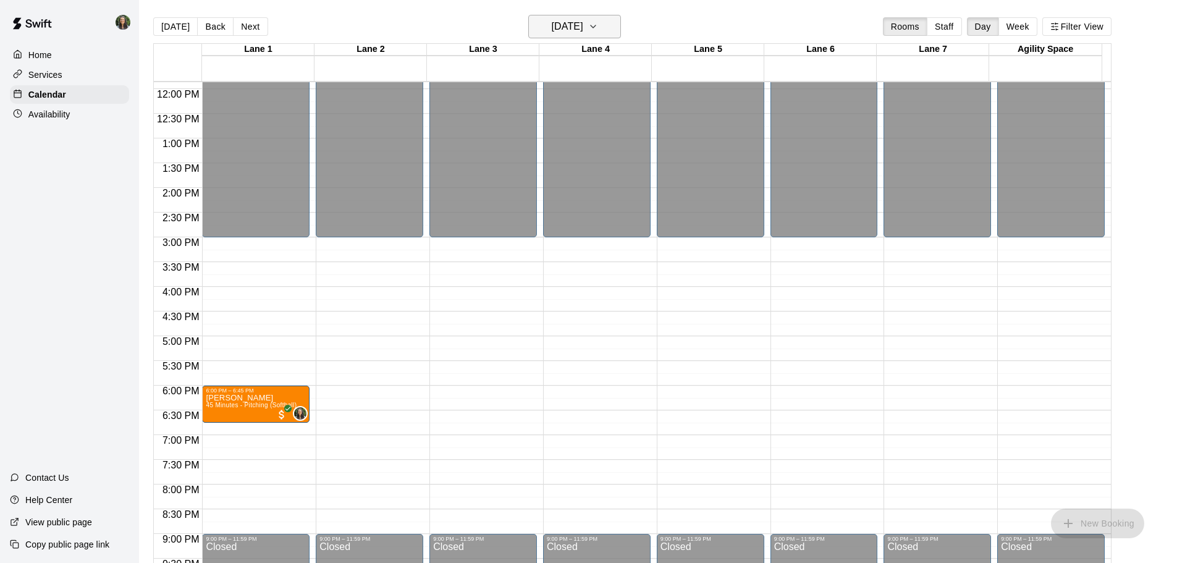
click at [552, 31] on h6 "[DATE]" at bounding box center [568, 26] width 32 height 17
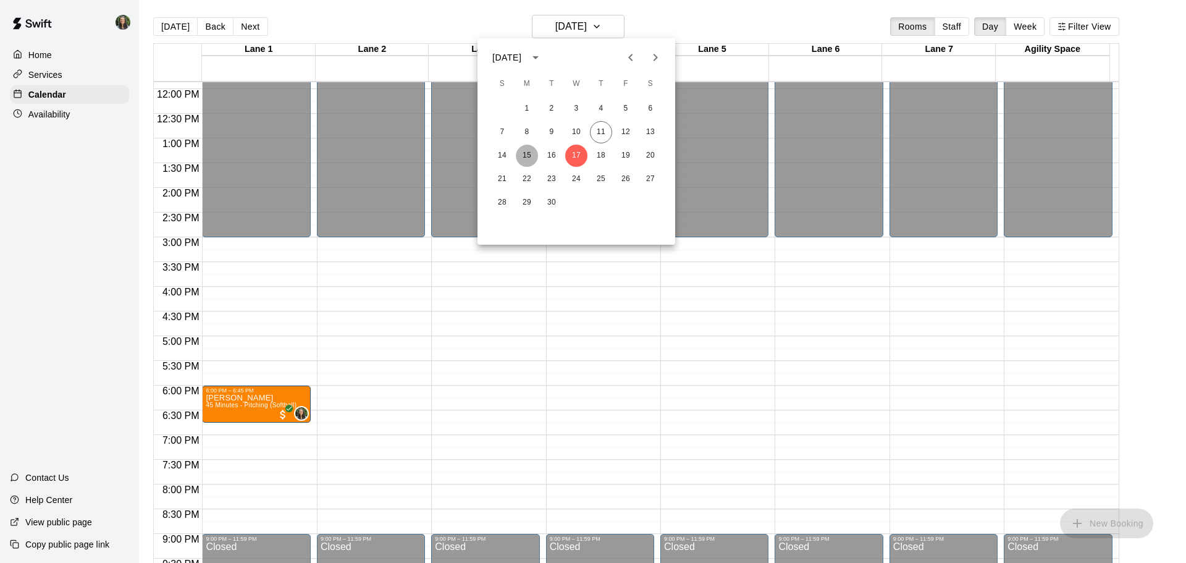
click at [529, 150] on button "15" at bounding box center [527, 156] width 22 height 22
